Goal: Information Seeking & Learning: Learn about a topic

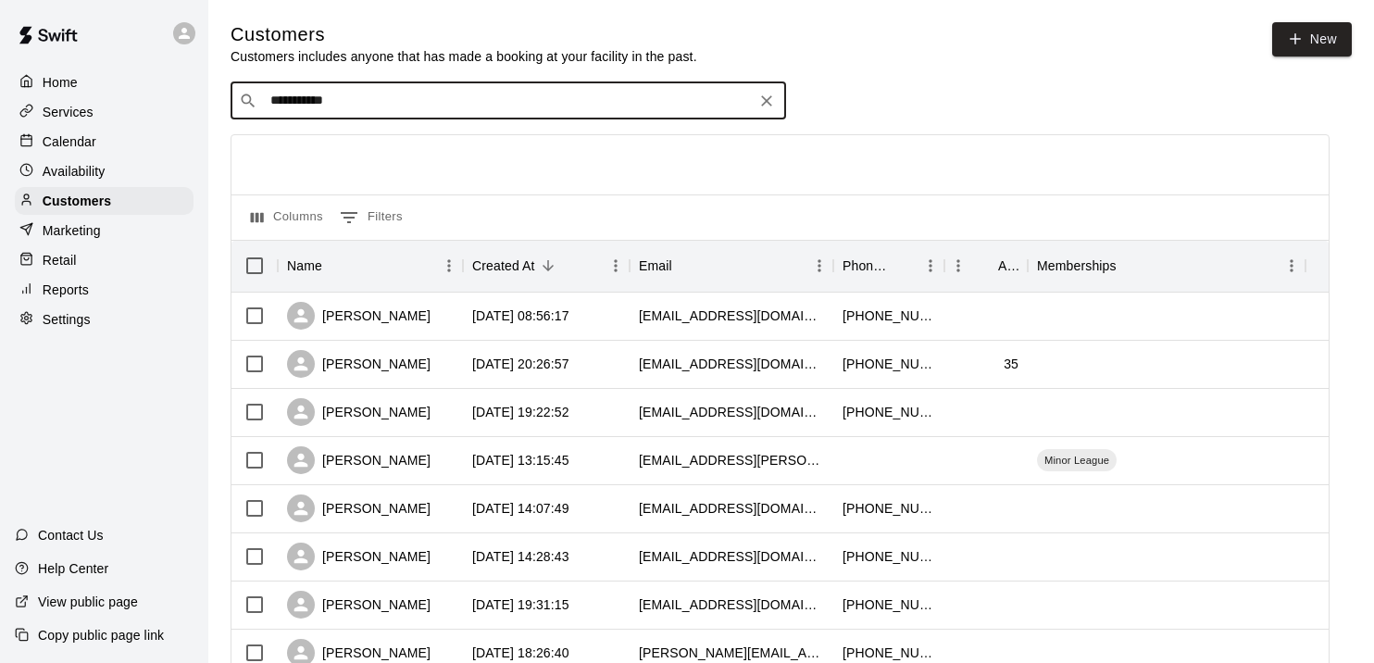
scroll to position [73, 0]
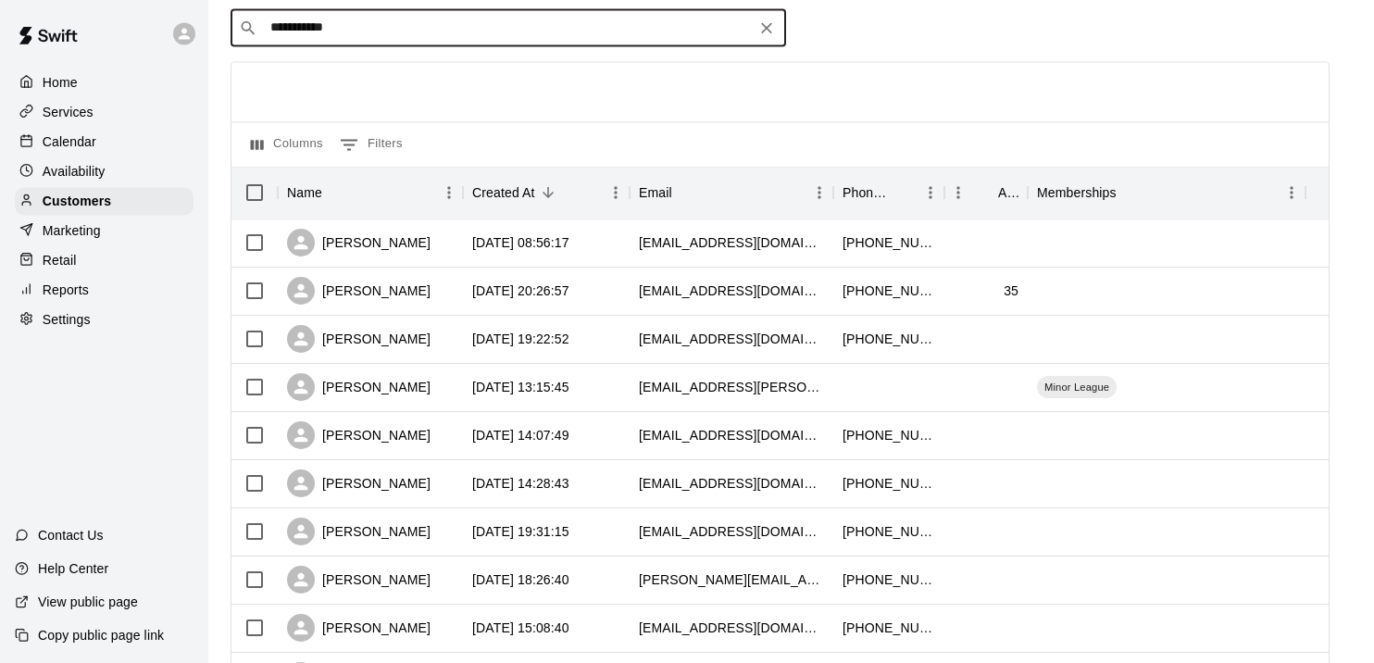
click at [514, 108] on div at bounding box center [779, 91] width 1097 height 59
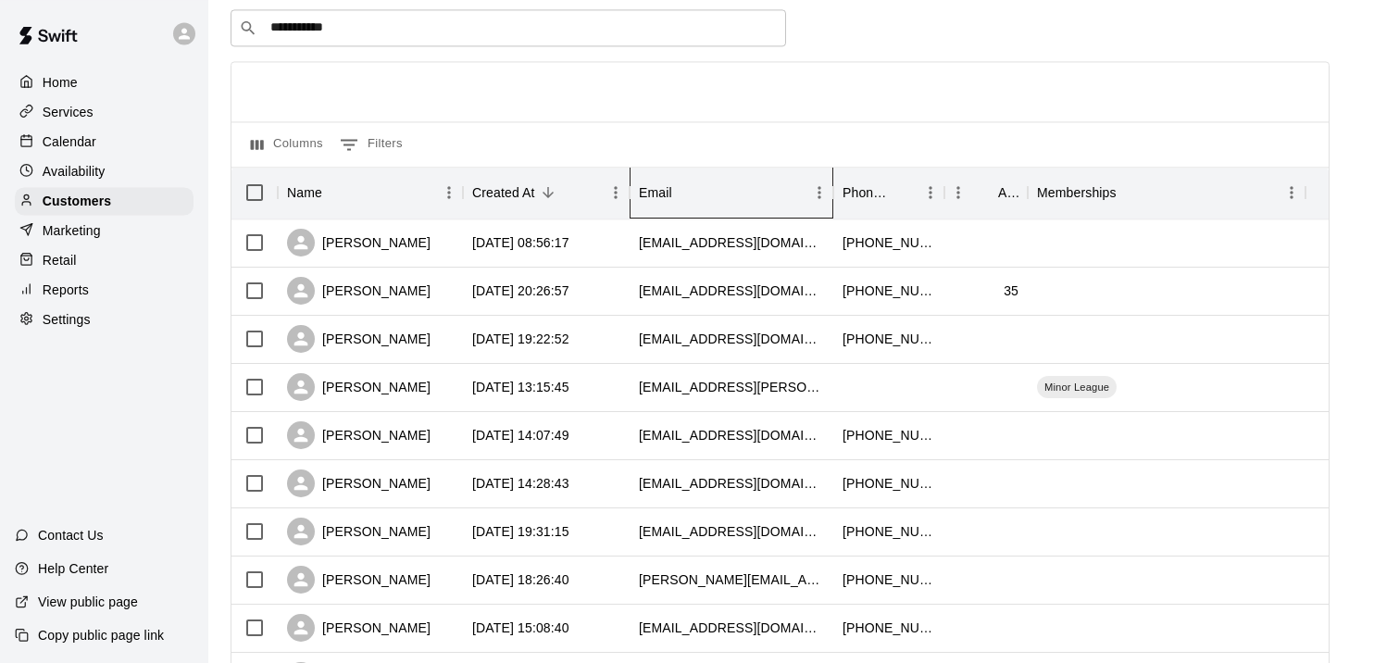
click at [706, 183] on div "Email" at bounding box center [722, 193] width 167 height 52
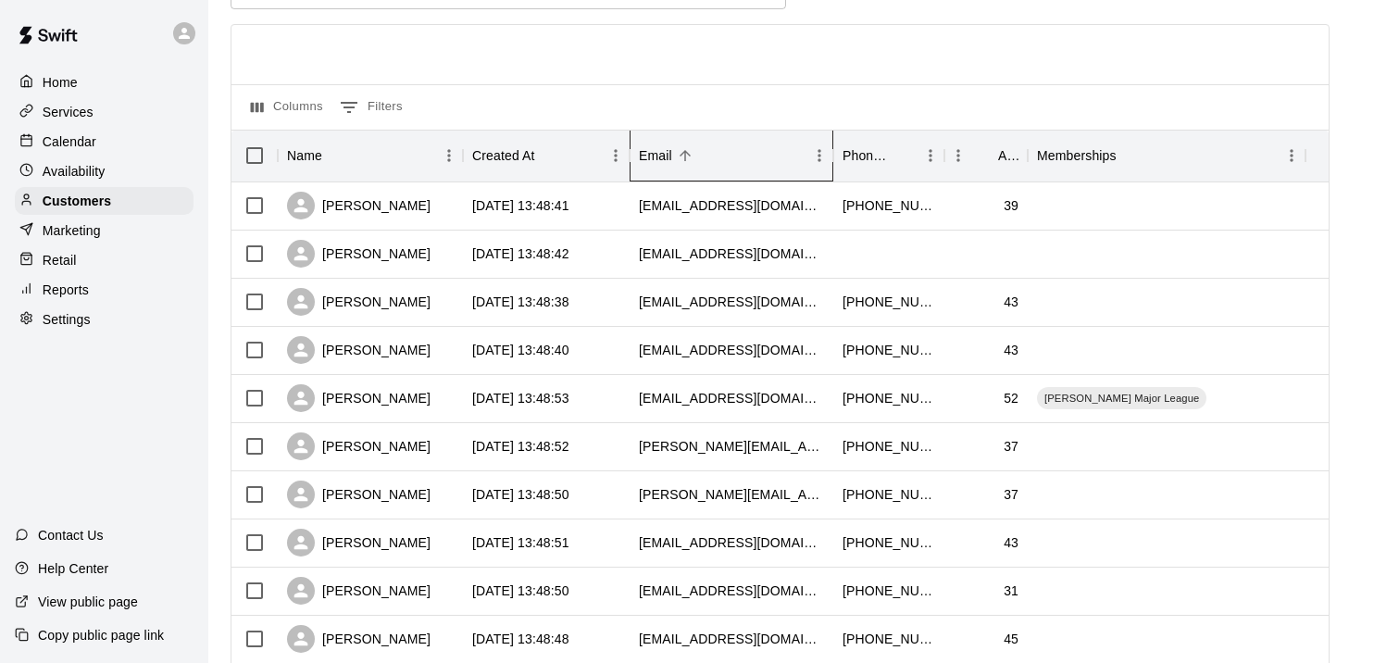
scroll to position [118, 0]
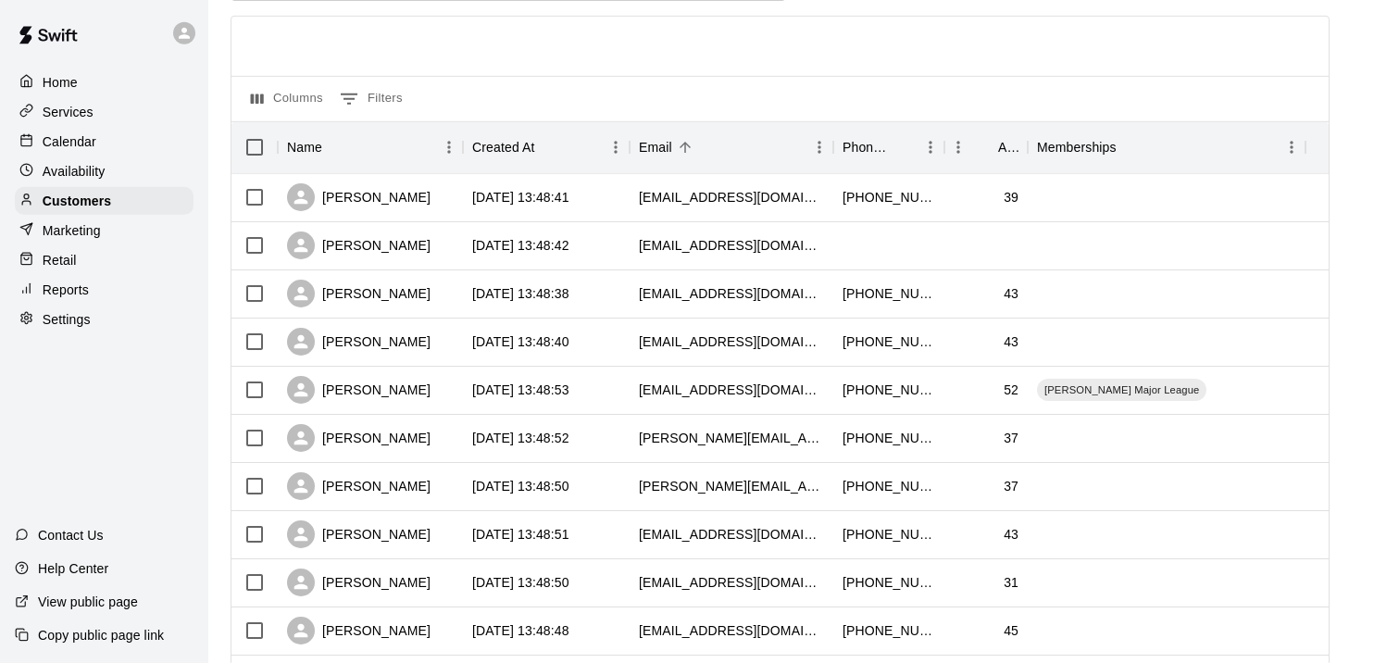
click at [70, 296] on p "Reports" at bounding box center [66, 289] width 46 height 19
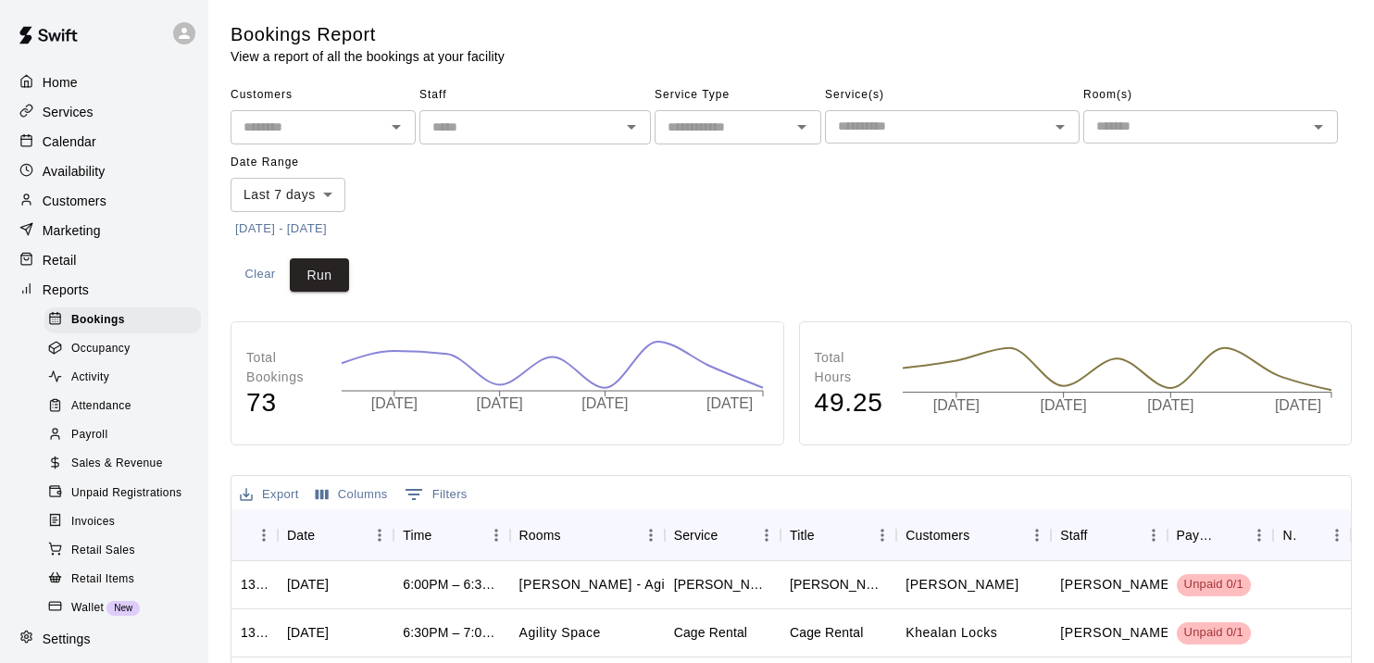
click at [173, 298] on div "Reports" at bounding box center [104, 290] width 179 height 28
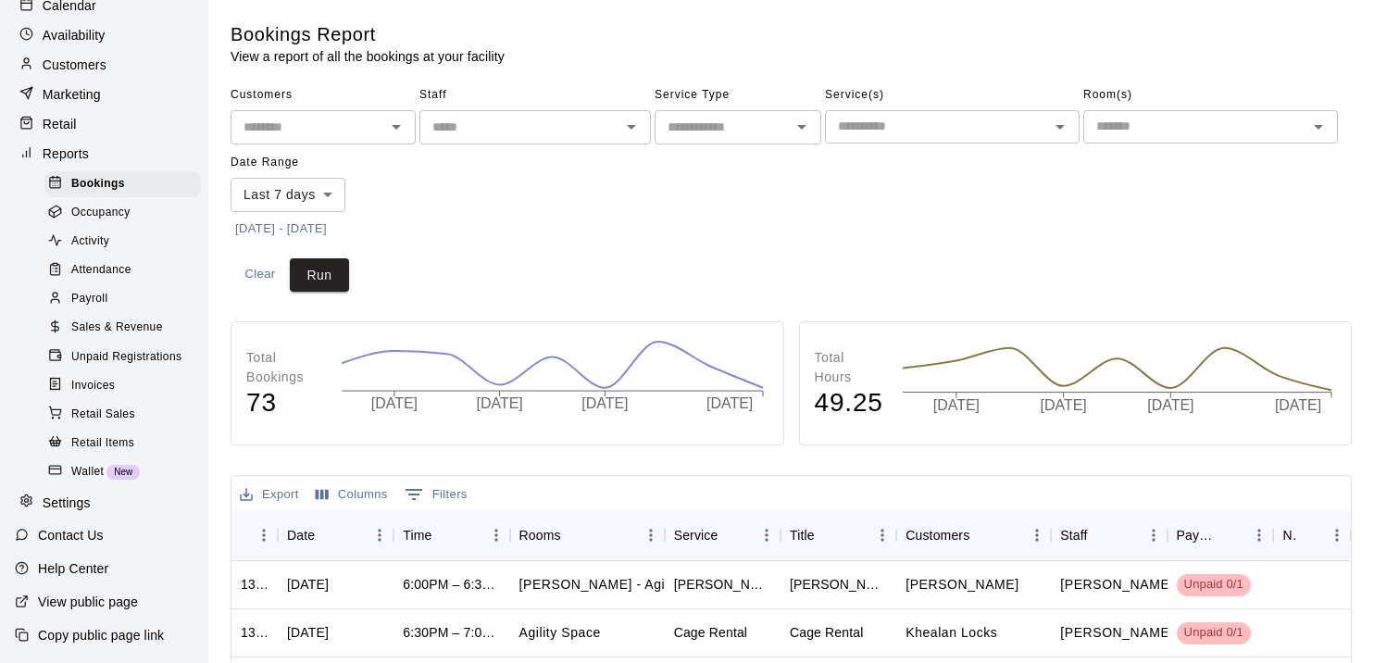
scroll to position [156, 0]
click at [94, 286] on div "Payroll" at bounding box center [122, 299] width 156 height 26
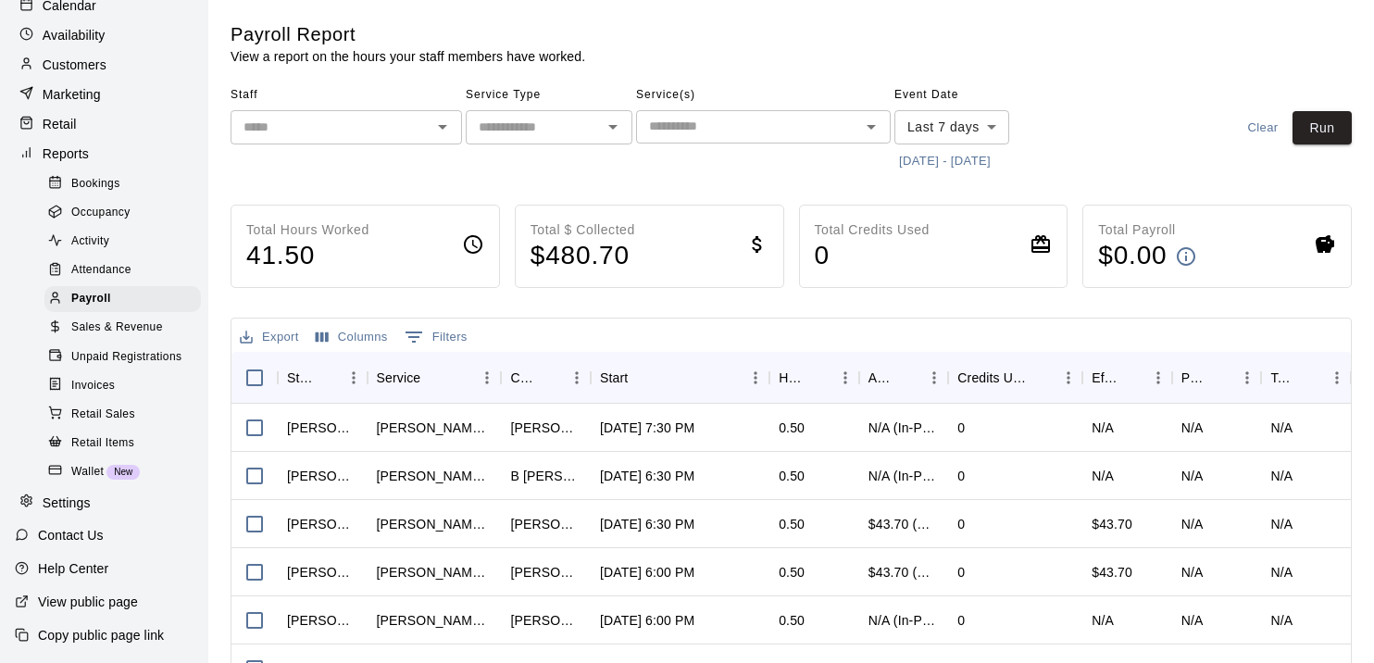
click at [1249, 248] on div "Total Payroll $ 0.00" at bounding box center [1216, 246] width 269 height 83
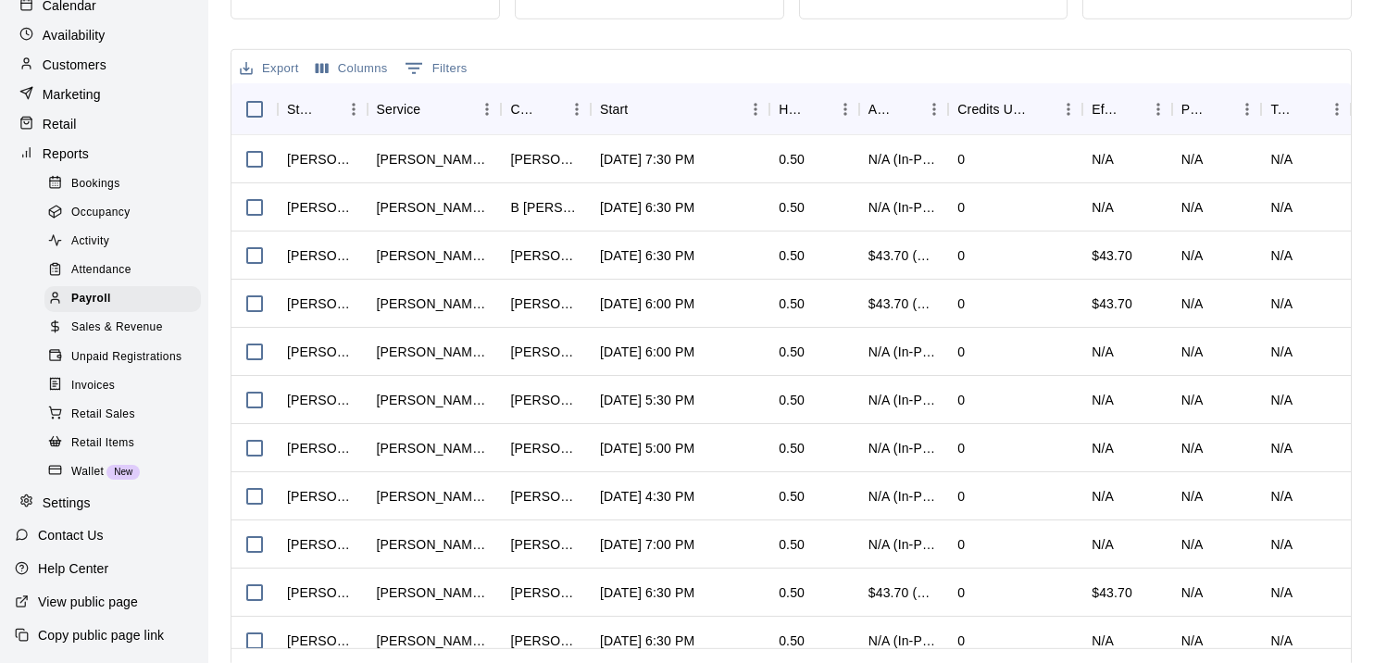
scroll to position [310, 0]
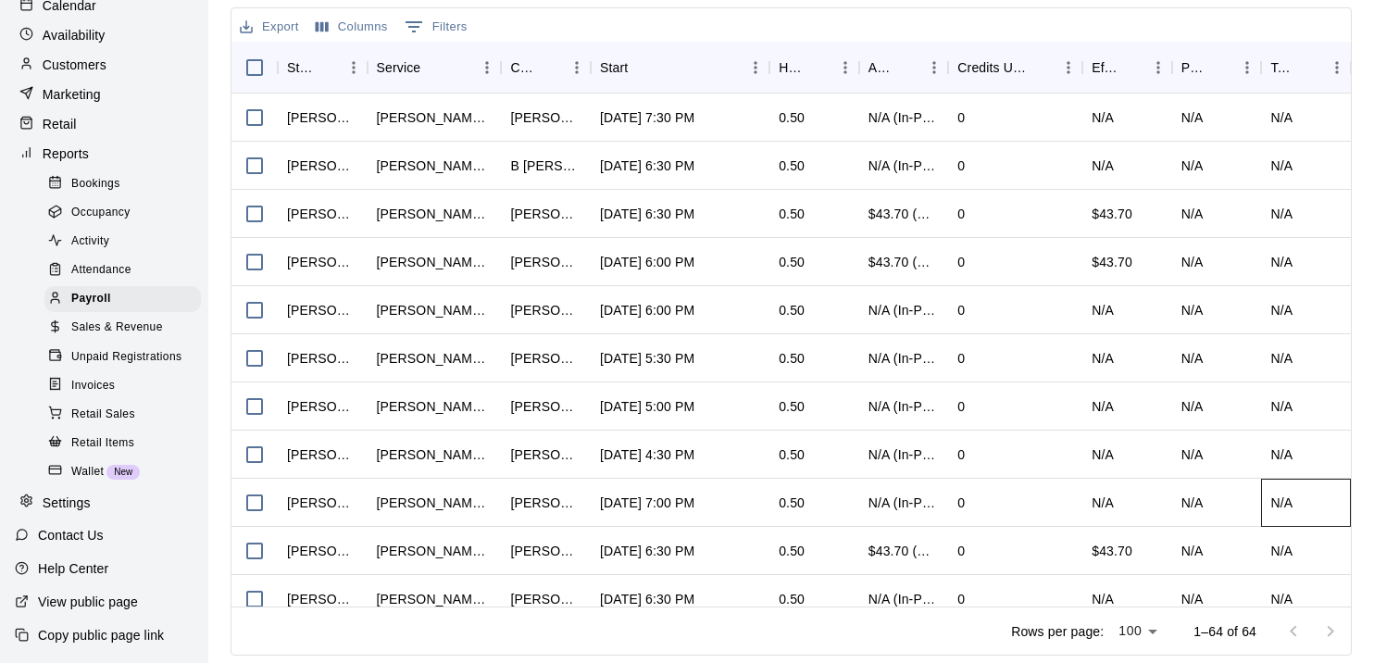
click at [1313, 505] on div "N/A" at bounding box center [1306, 503] width 90 height 48
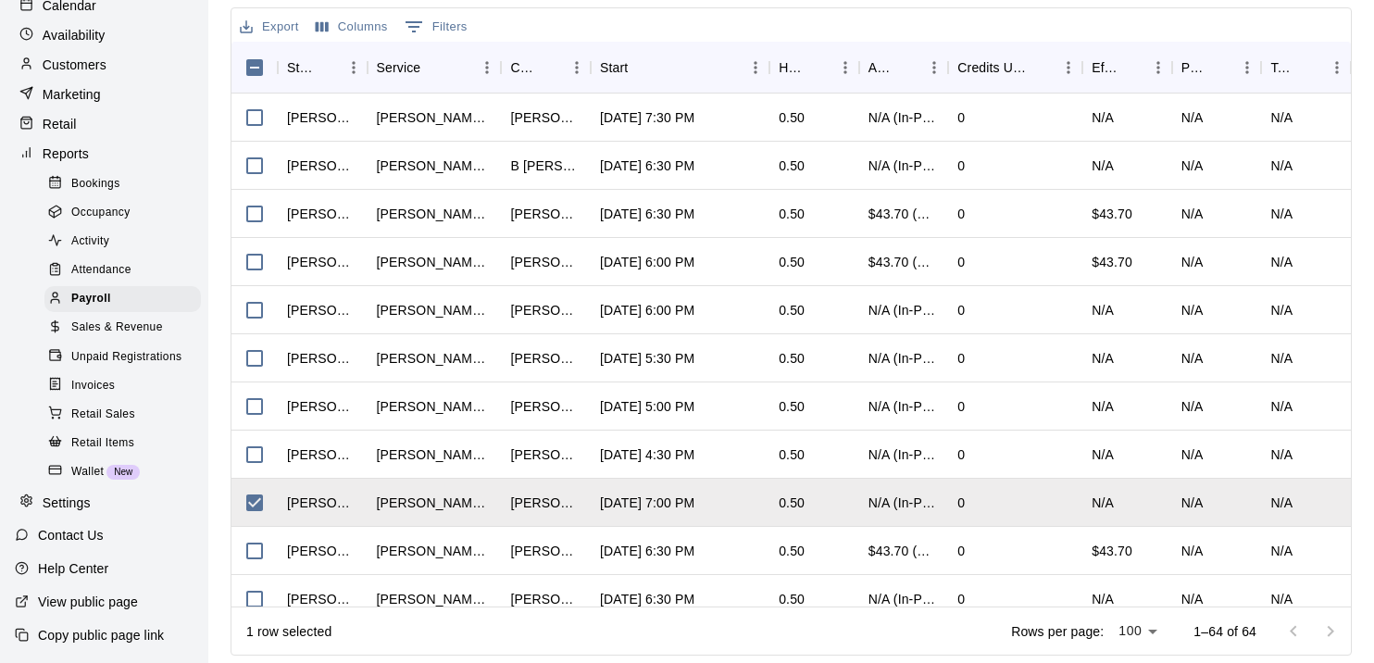
click at [1359, 21] on div "Payroll Report View a report on the hours your staff members have worked. Staff…" at bounding box center [791, 183] width 1151 height 943
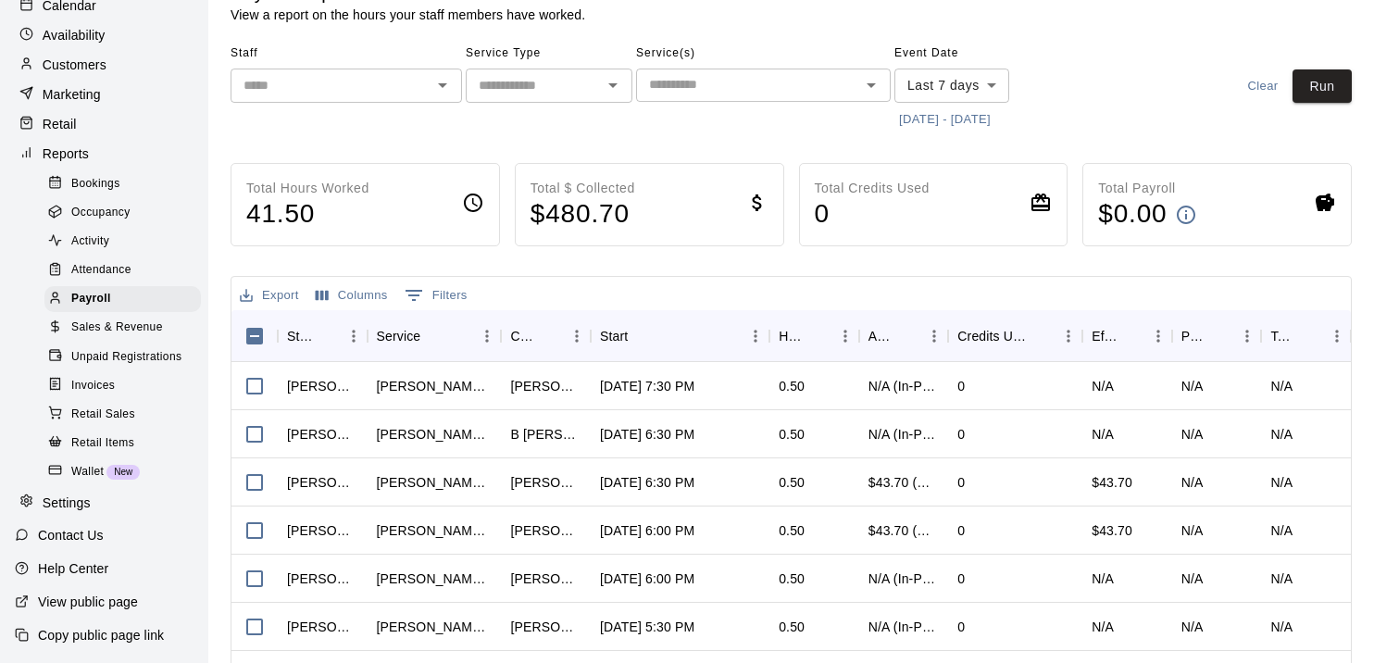
scroll to position [0, 0]
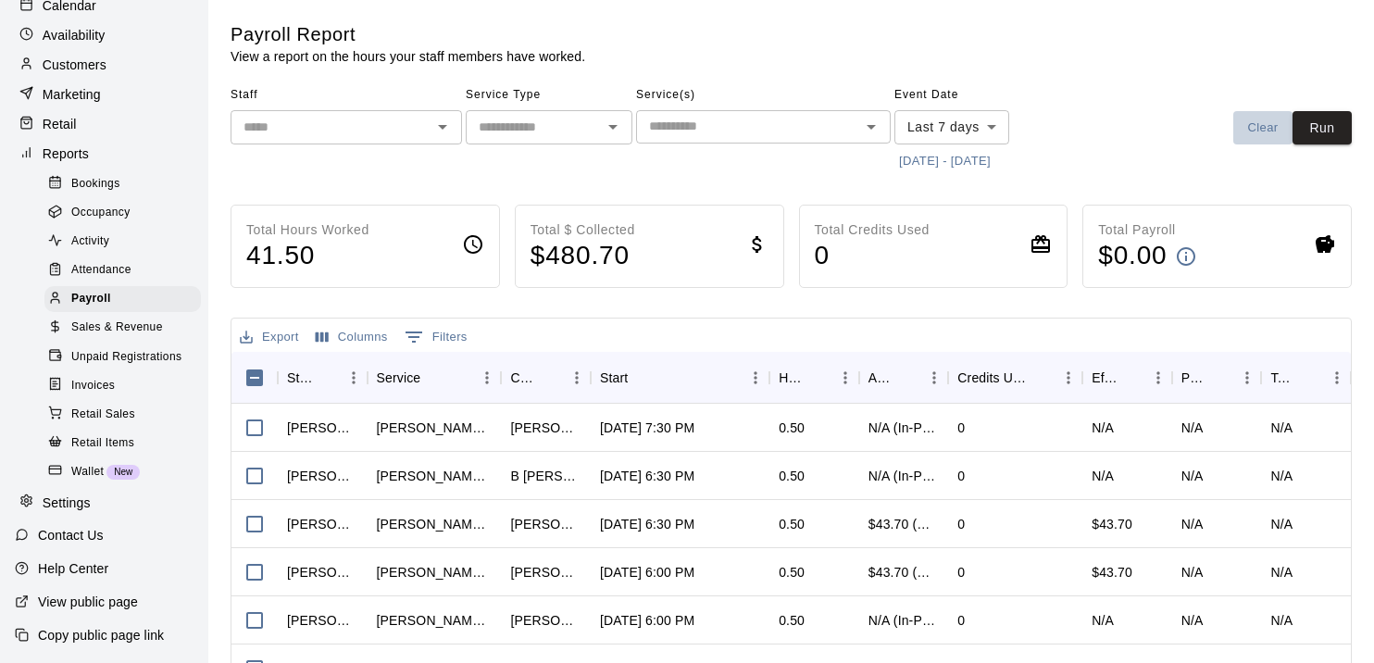
click at [1270, 122] on button "Clear" at bounding box center [1262, 128] width 59 height 34
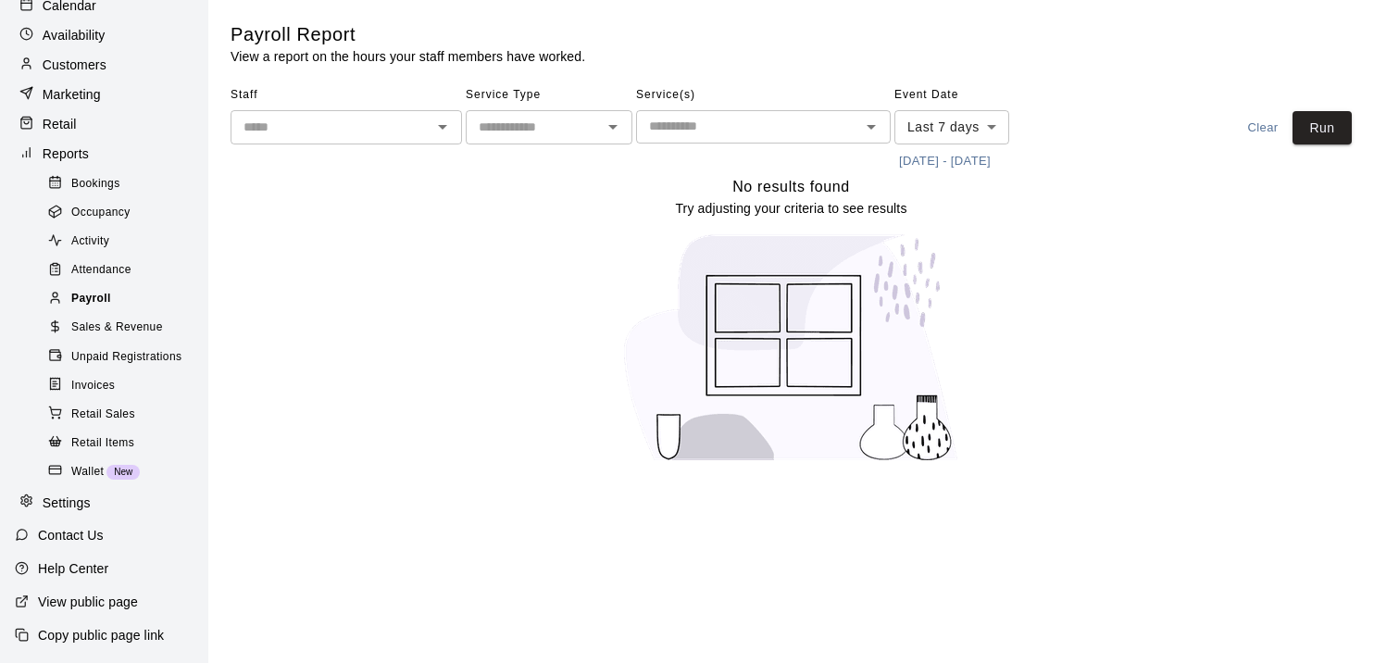
scroll to position [148, 0]
click at [117, 288] on div "Payroll" at bounding box center [122, 299] width 156 height 26
click at [95, 294] on span "Payroll" at bounding box center [91, 299] width 40 height 19
click at [82, 286] on div "Payroll" at bounding box center [122, 299] width 156 height 26
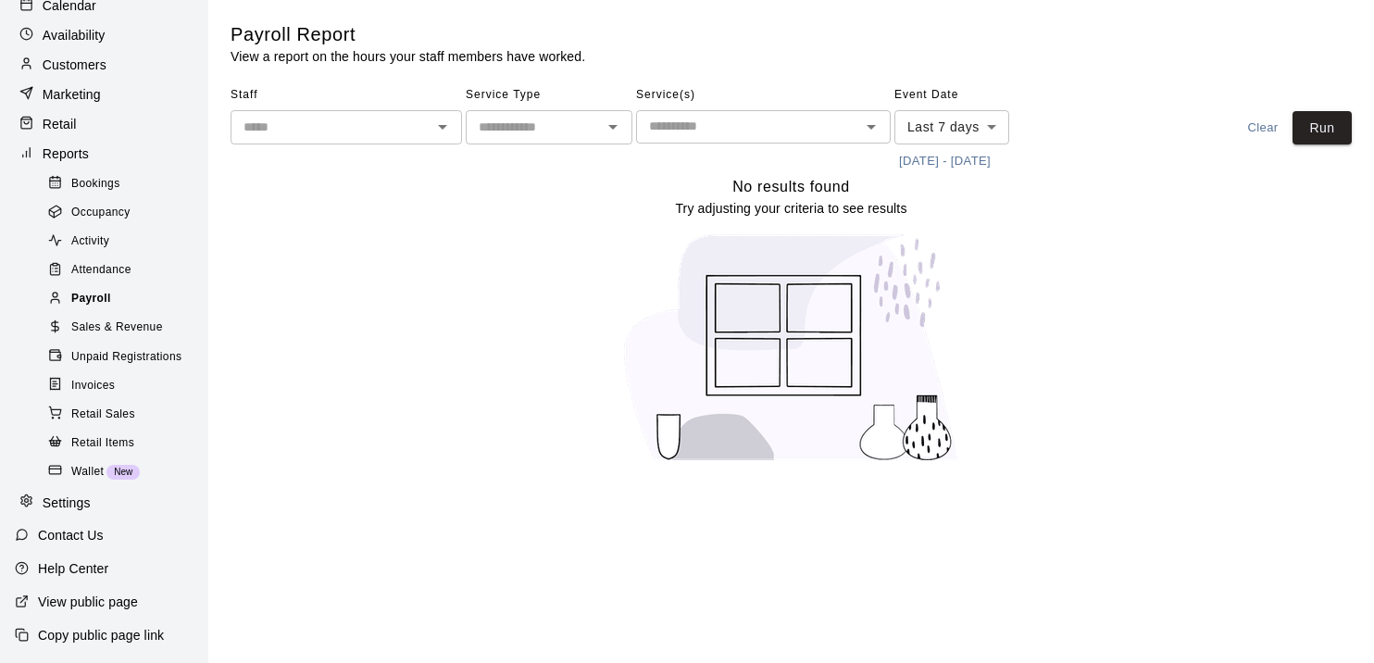
click at [82, 286] on div "Payroll" at bounding box center [122, 299] width 156 height 26
click at [355, 226] on div "No results found Try adjusting your criteria to see results" at bounding box center [790, 326] width 1121 height 303
click at [93, 300] on span "Payroll" at bounding box center [91, 299] width 40 height 19
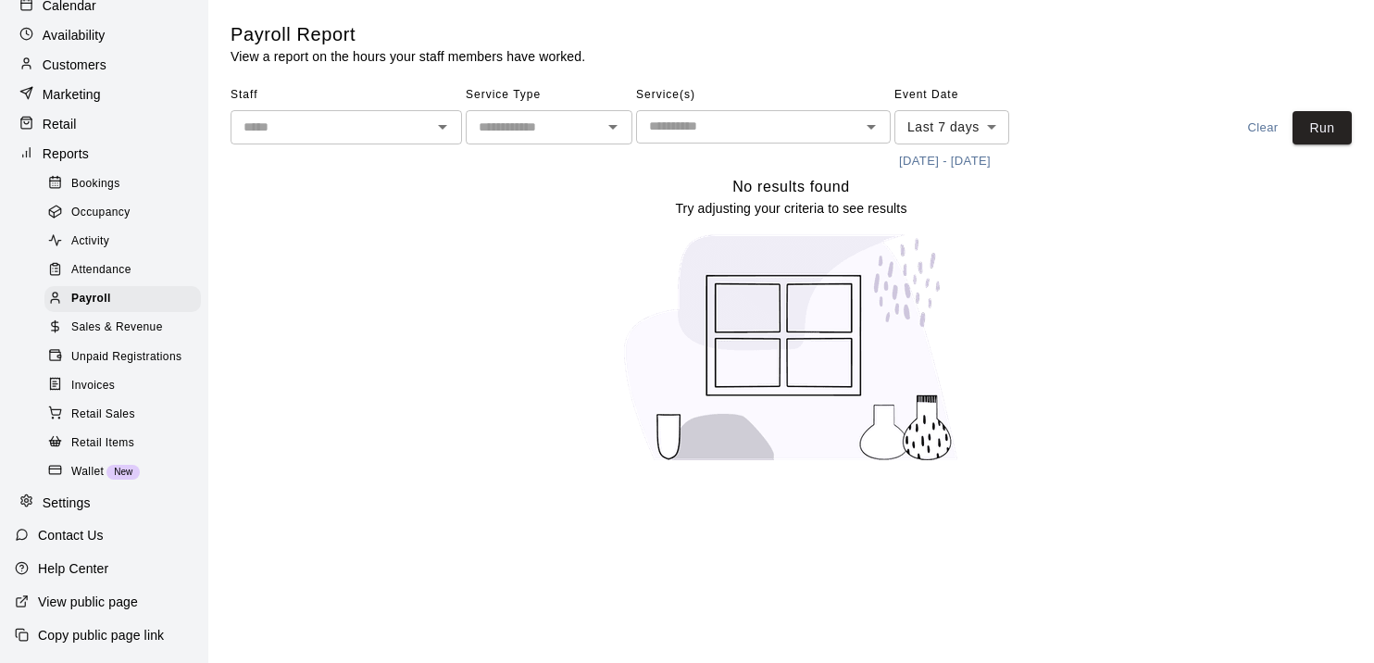
click at [189, 23] on div "Availability" at bounding box center [104, 35] width 179 height 28
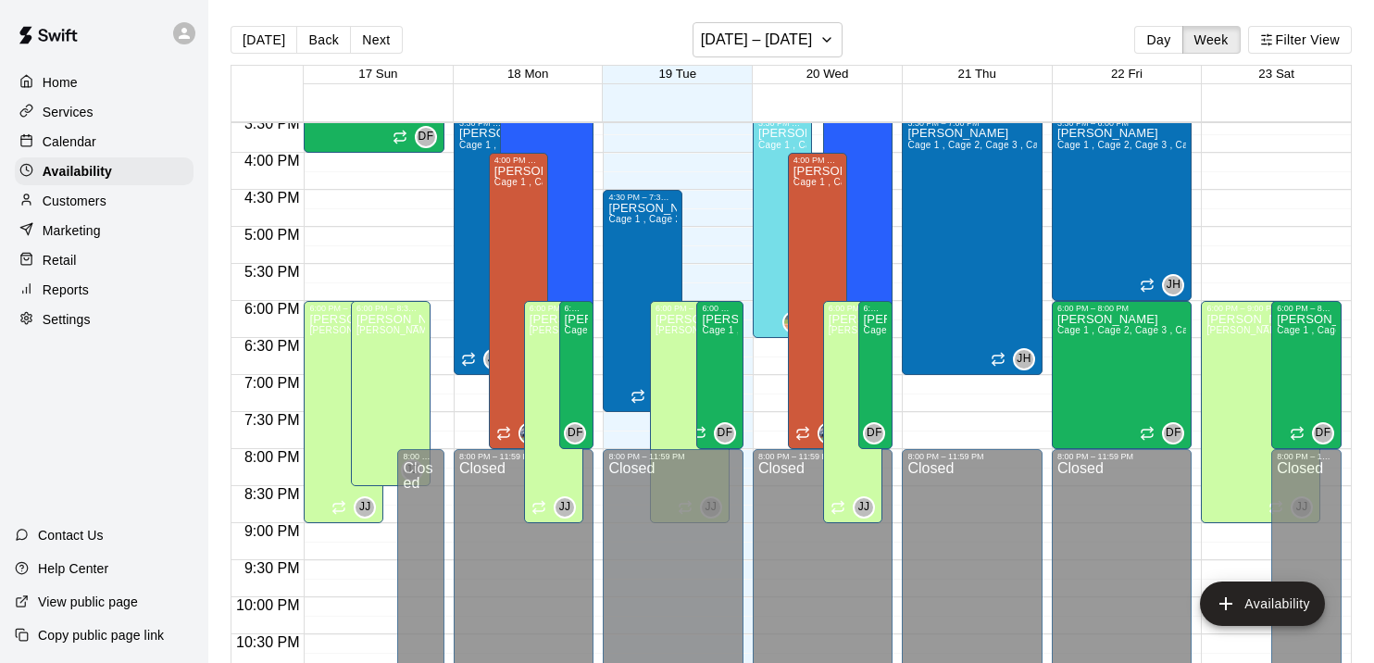
scroll to position [1167, 0]
